Goal: Information Seeking & Learning: Learn about a topic

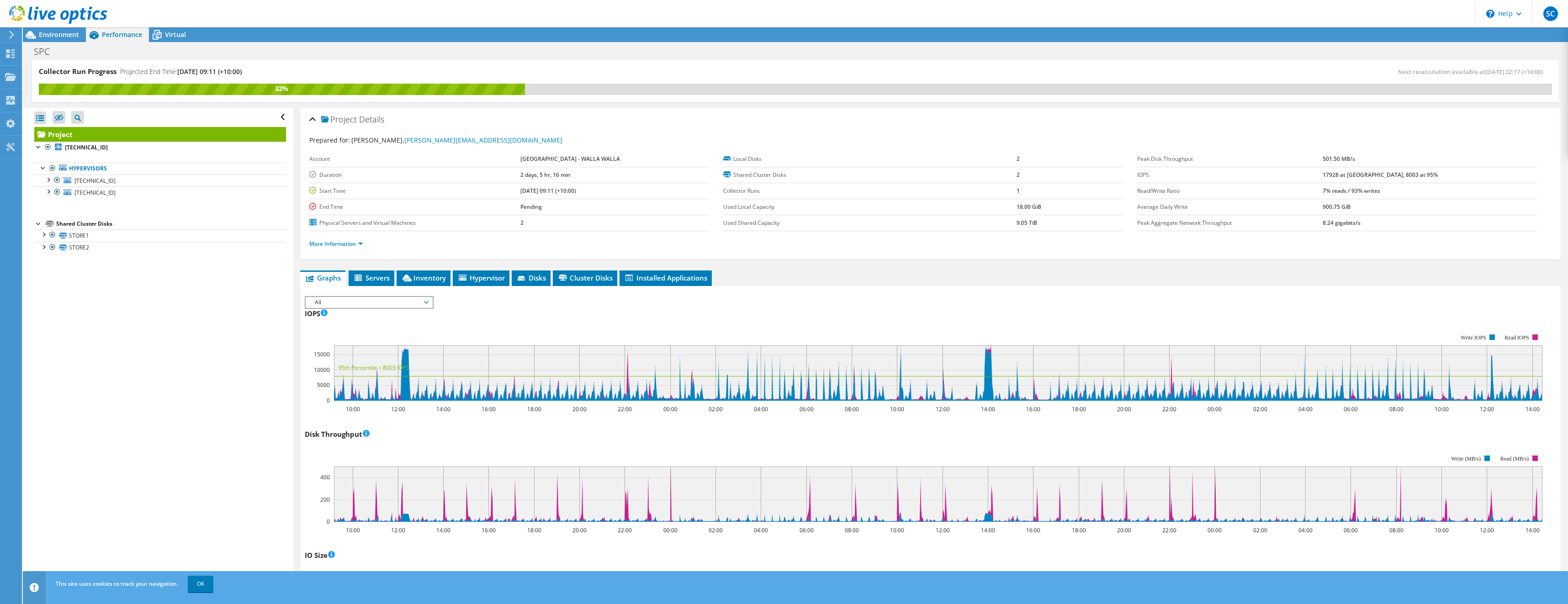
click at [382, 303] on span "All" at bounding box center [369, 303] width 117 height 11
click at [610, 307] on div "IOPS IOPS Live Optics monitors the read and write operations at the block stora…" at bounding box center [930, 360] width 1252 height 108
click at [408, 303] on span "All" at bounding box center [369, 303] width 117 height 11
click at [353, 344] on li "Memory" at bounding box center [369, 346] width 127 height 11
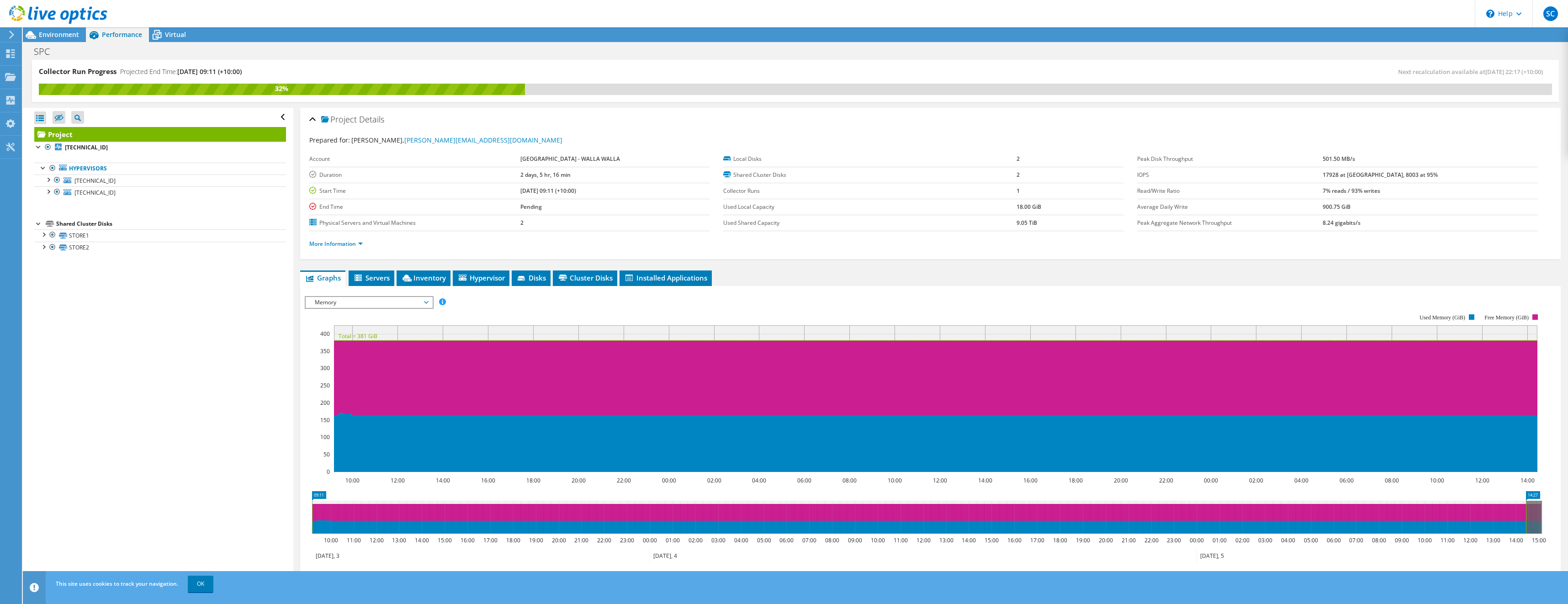
click at [429, 301] on span "Memory" at bounding box center [369, 303] width 127 height 11
click at [347, 364] on li "Network Throughput" at bounding box center [369, 368] width 127 height 11
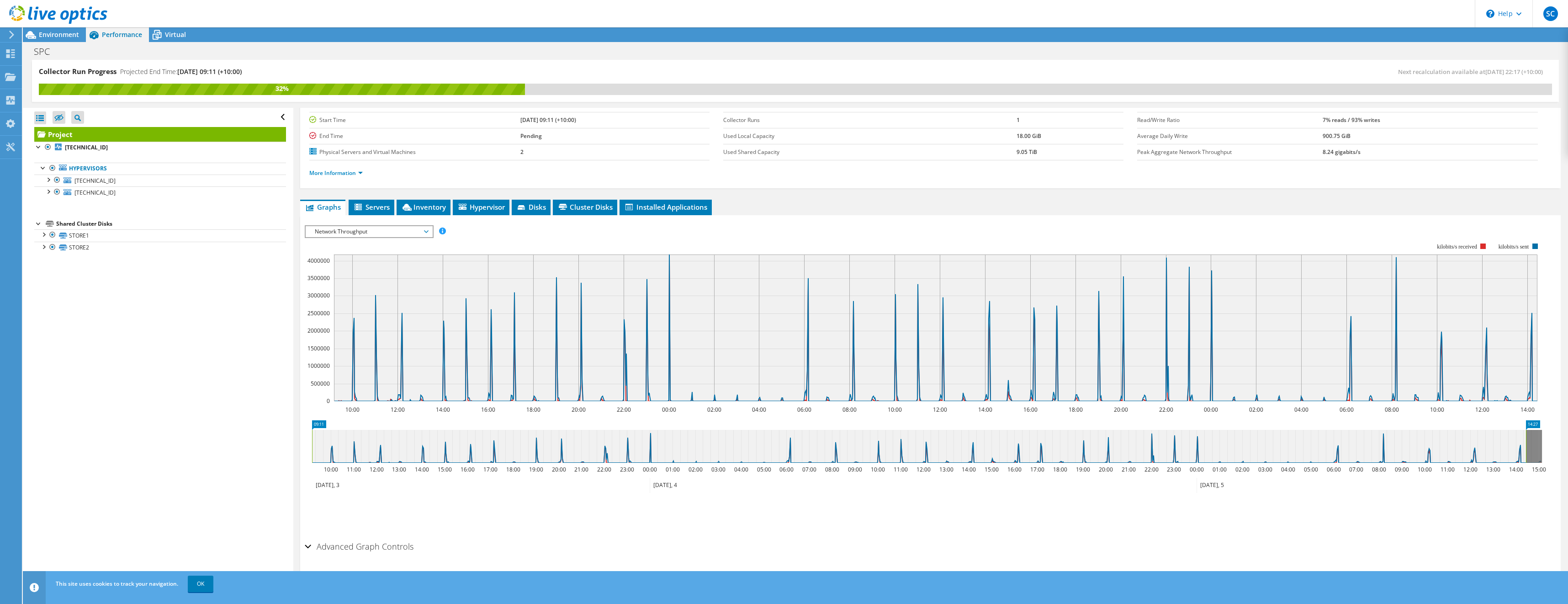
scroll to position [85, 0]
